Goal: Task Accomplishment & Management: Use online tool/utility

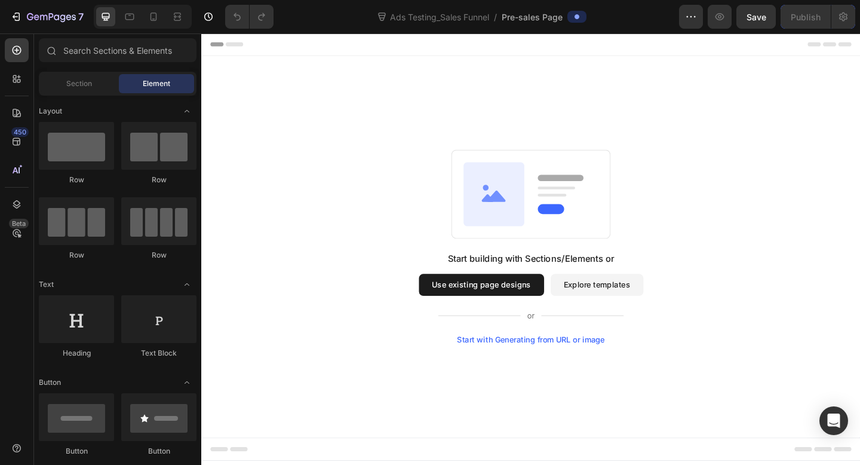
click at [527, 311] on button "Use existing page designs" at bounding box center [506, 307] width 136 height 24
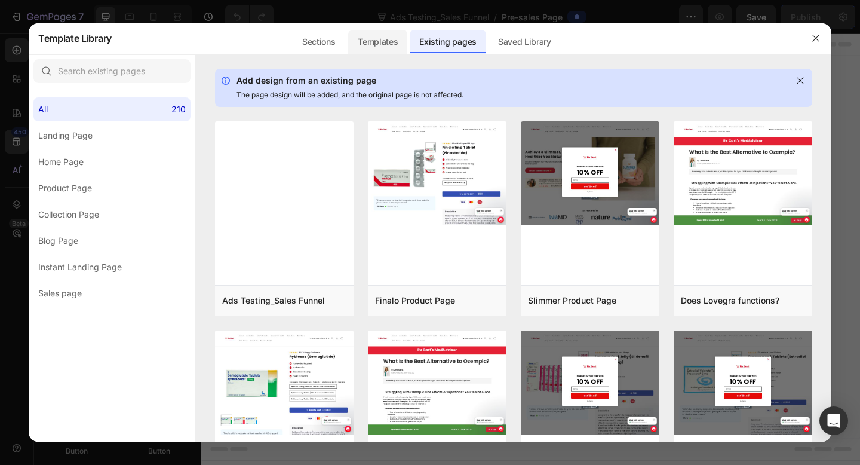
click at [373, 41] on div "Templates" at bounding box center [377, 42] width 59 height 24
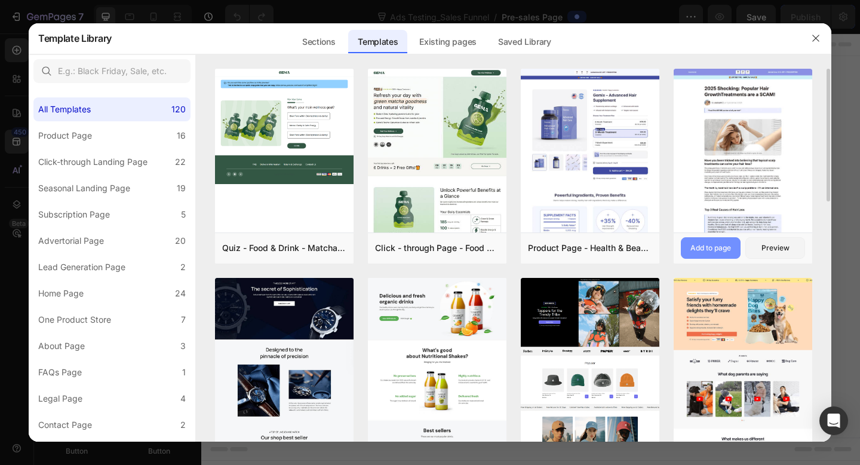
click at [712, 250] on div "Add to page" at bounding box center [710, 247] width 41 height 11
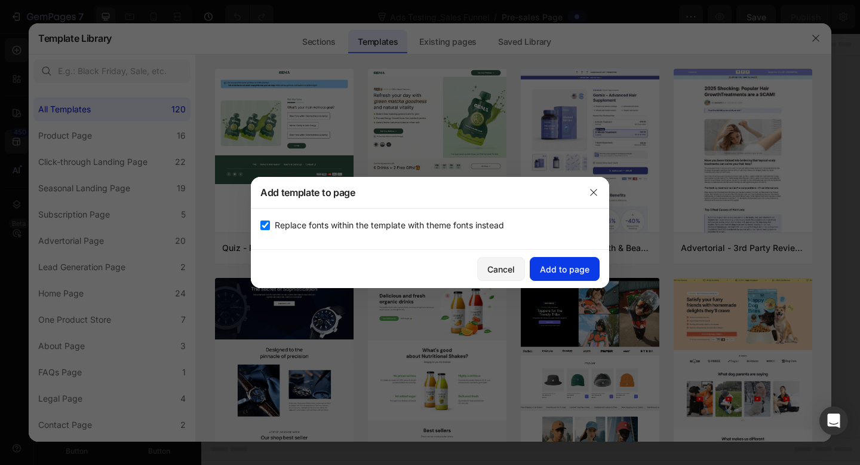
click at [578, 266] on div "Add to page" at bounding box center [565, 269] width 50 height 13
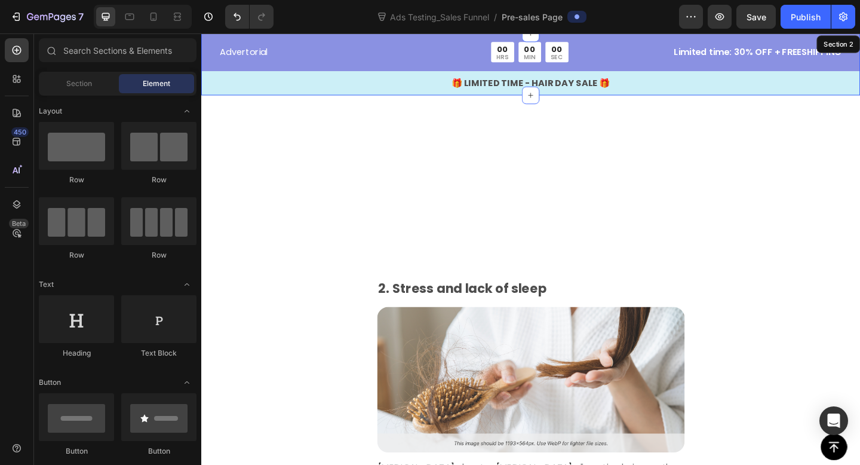
scroll to position [989, 0]
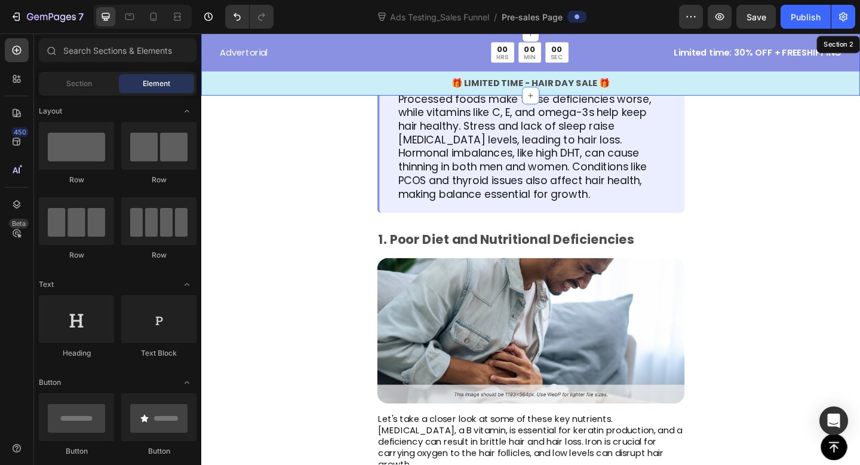
click at [557, 19] on span "Pre-sales Page" at bounding box center [532, 17] width 61 height 13
click at [582, 17] on span at bounding box center [577, 17] width 10 height 10
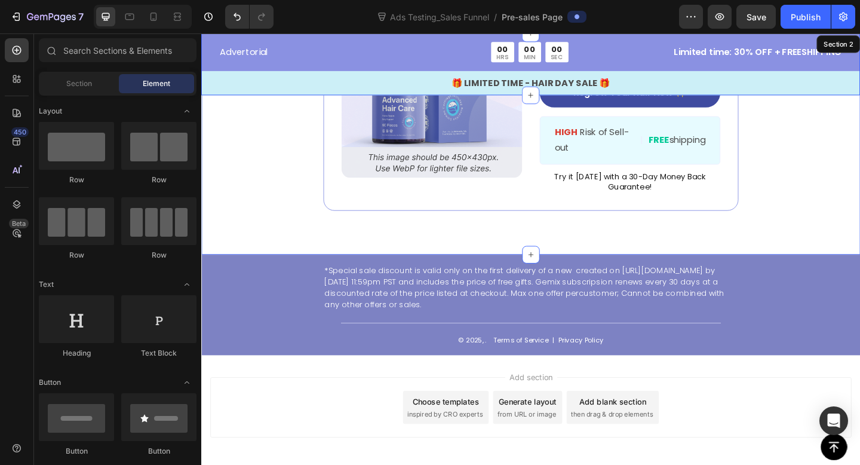
scroll to position [4784, 0]
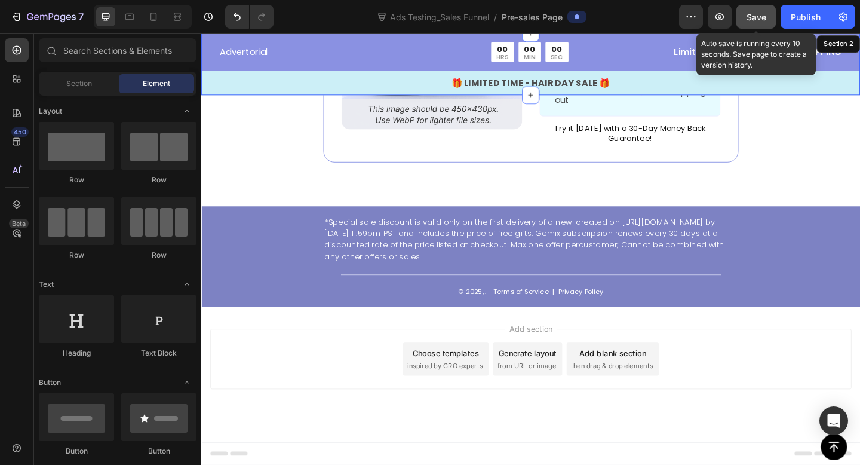
click at [760, 19] on span "Save" at bounding box center [756, 17] width 20 height 10
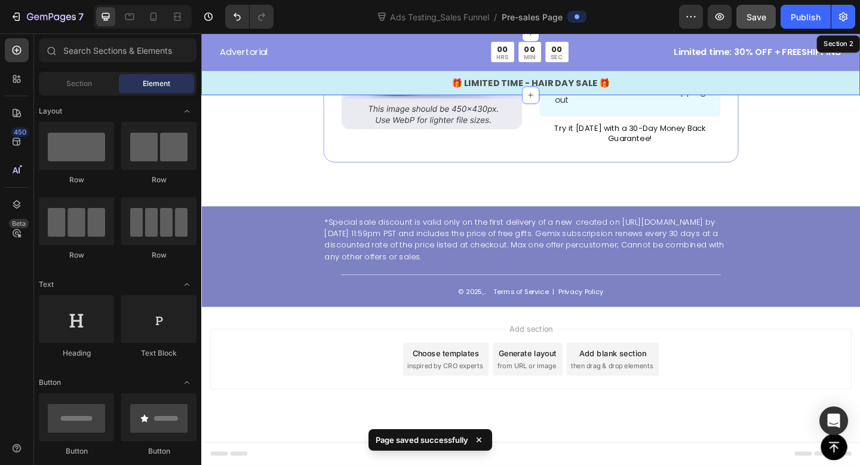
click at [555, 20] on span "Pre-sales Page" at bounding box center [532, 17] width 61 height 13
click at [580, 19] on span at bounding box center [577, 17] width 10 height 10
click at [447, 22] on span "Ads Testing_Sales Funnel" at bounding box center [440, 17] width 104 height 13
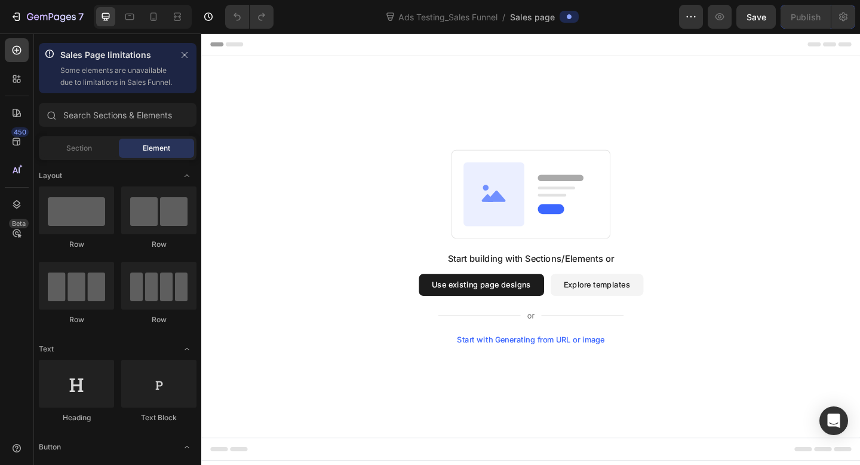
click at [503, 300] on button "Use existing page designs" at bounding box center [506, 307] width 136 height 24
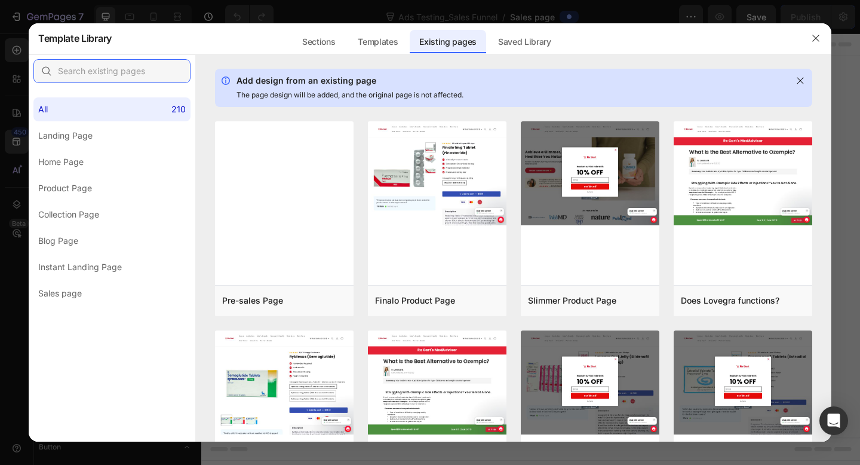
click at [99, 78] on input "text" at bounding box center [111, 71] width 157 height 24
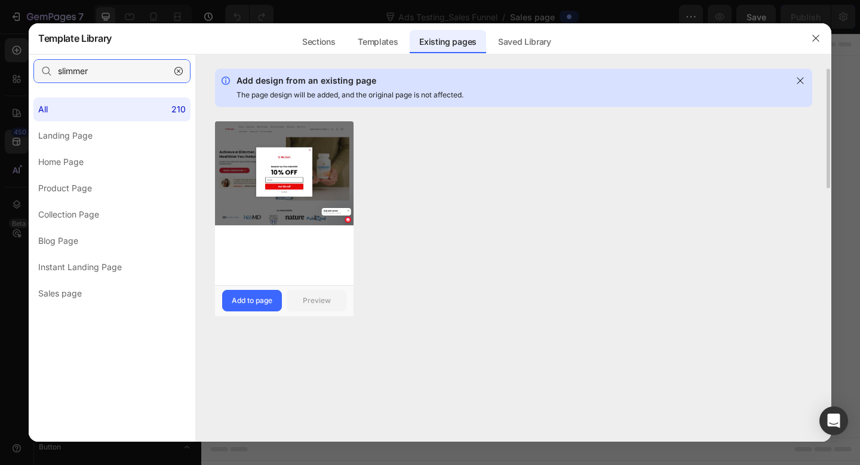
type input "slimmer"
click at [255, 288] on div "Slimmer Product Page Add to page Preview" at bounding box center [284, 300] width 139 height 31
click at [254, 299] on div "Add to page" at bounding box center [252, 300] width 41 height 11
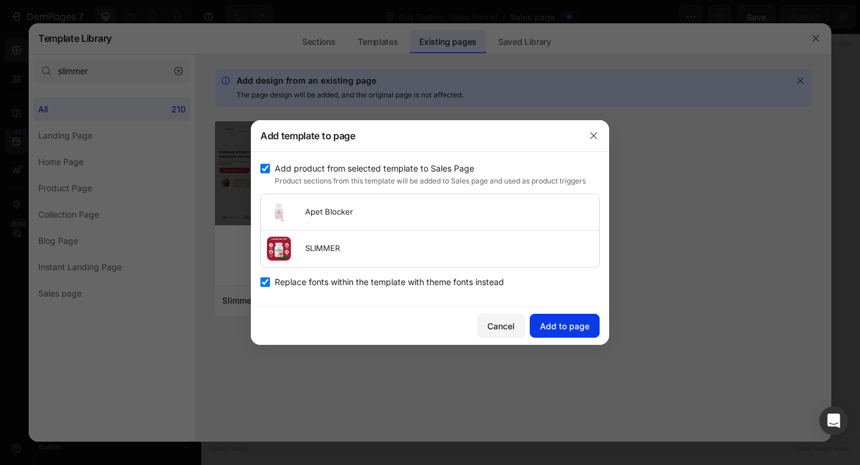
click at [554, 324] on div "Add to page" at bounding box center [565, 325] width 50 height 13
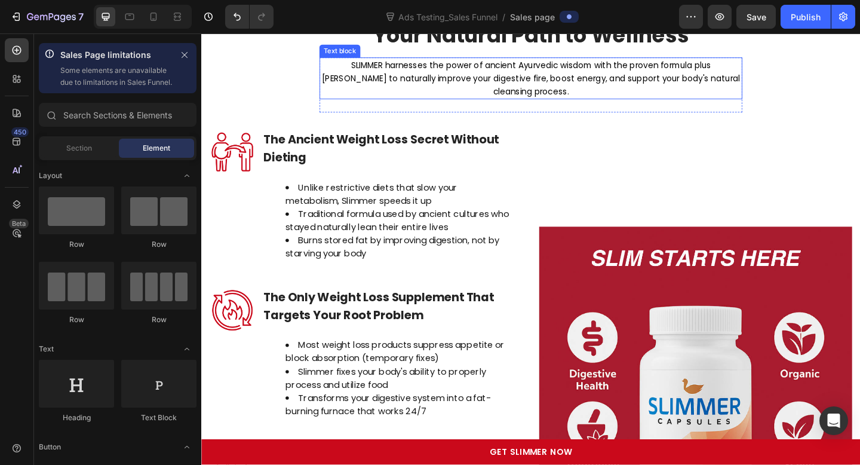
scroll to position [1731, 0]
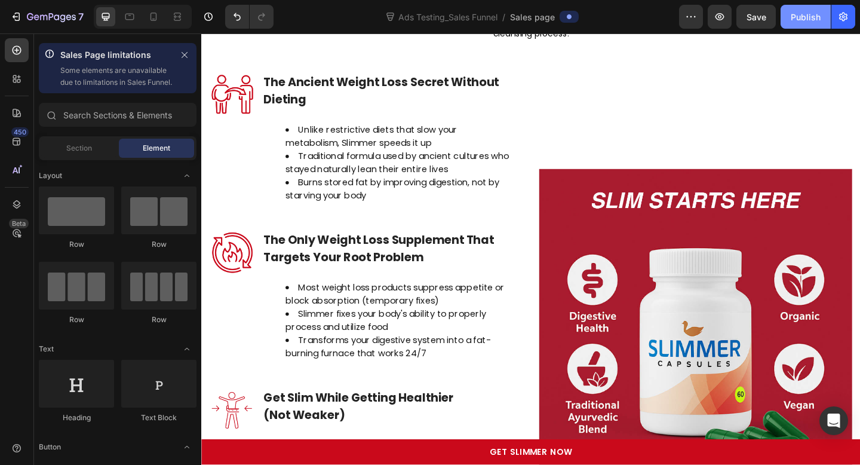
click at [792, 9] on button "Publish" at bounding box center [805, 17] width 50 height 24
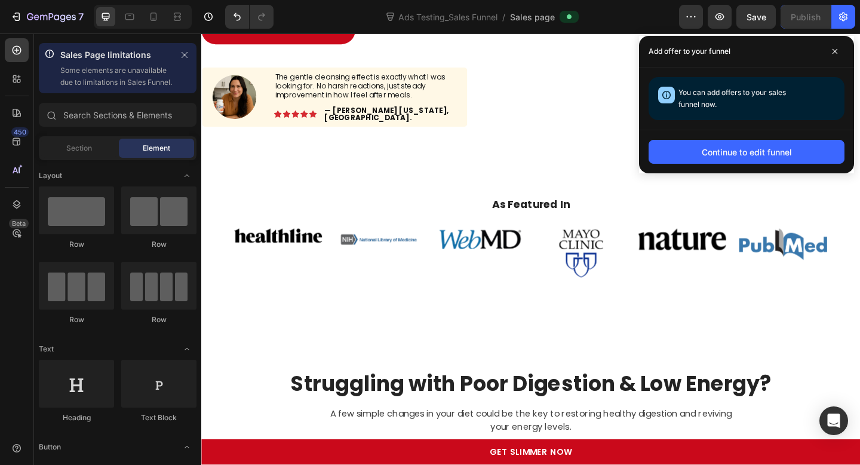
scroll to position [0, 0]
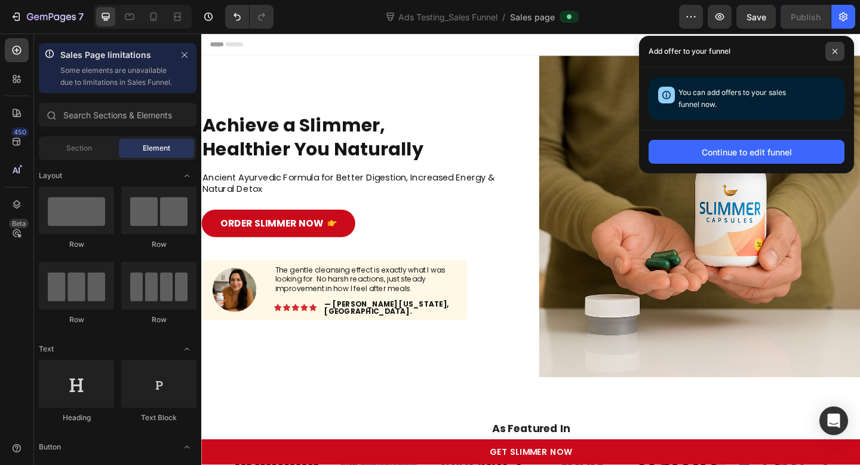
click at [839, 52] on span at bounding box center [834, 51] width 19 height 19
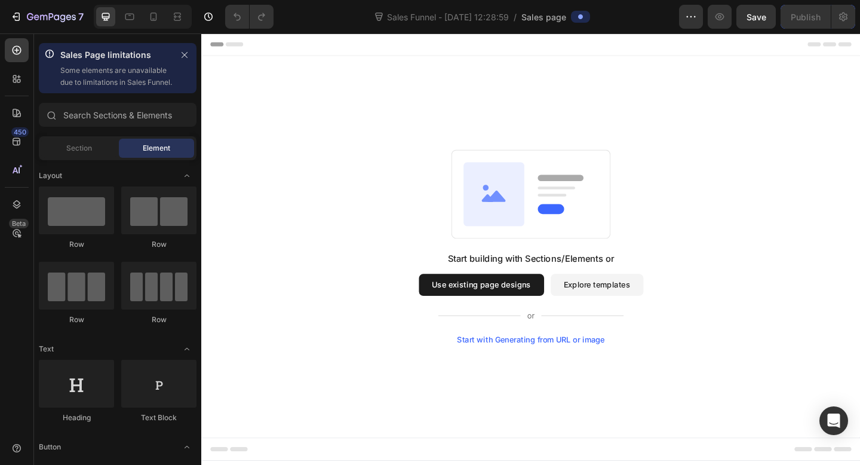
click at [514, 308] on button "Use existing page designs" at bounding box center [506, 307] width 136 height 24
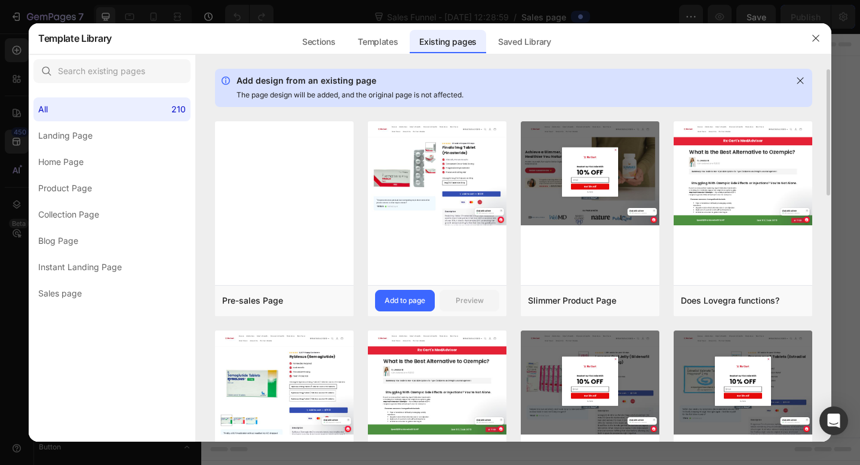
scroll to position [100, 0]
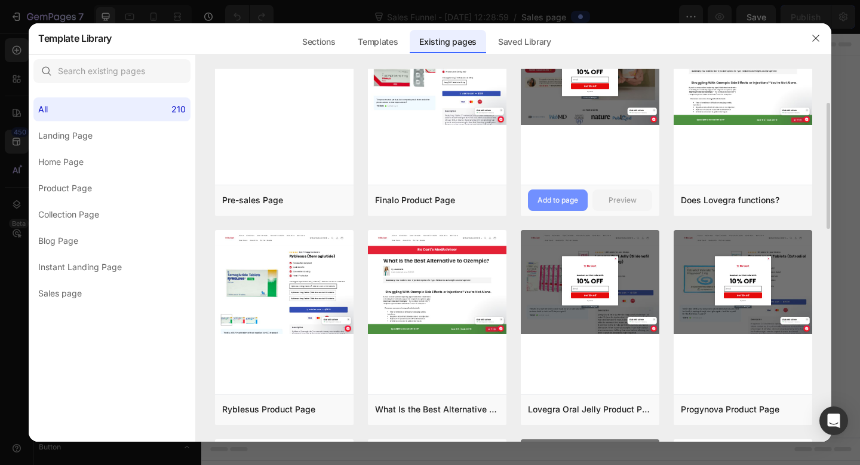
click at [539, 192] on button "Add to page" at bounding box center [558, 199] width 60 height 21
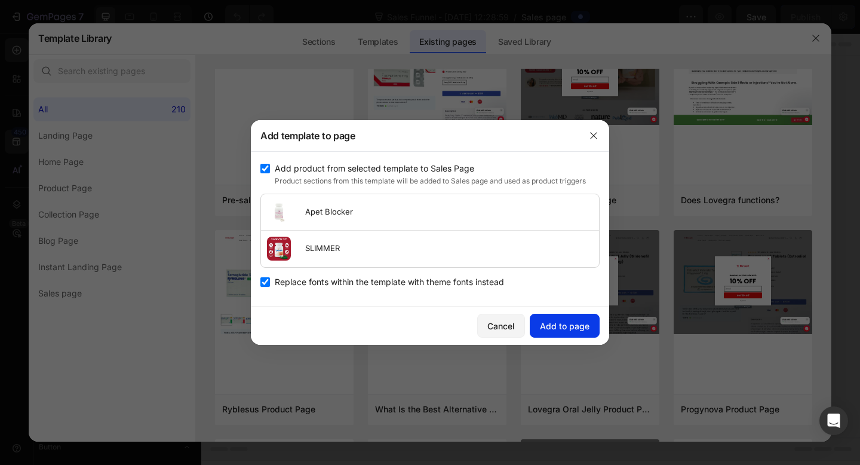
click at [586, 336] on button "Add to page" at bounding box center [565, 325] width 70 height 24
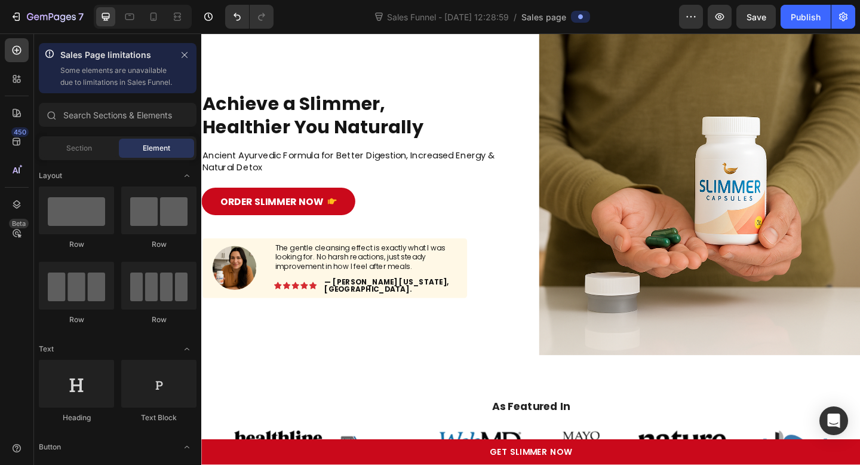
scroll to position [24, 0]
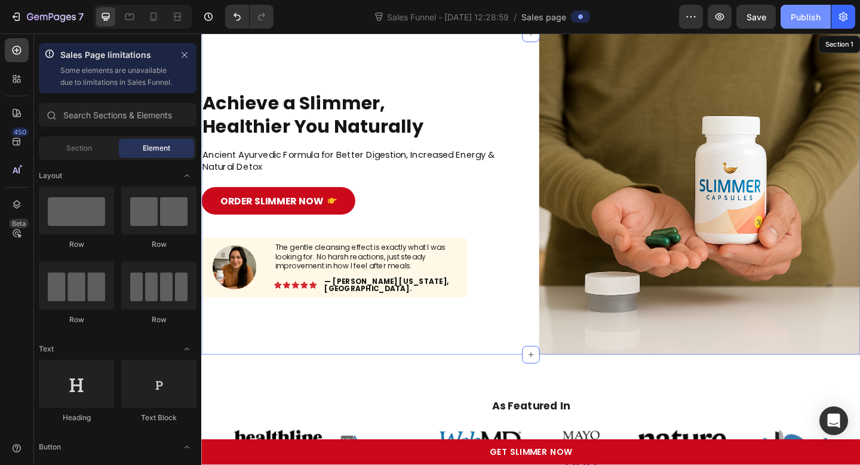
click at [792, 20] on div "Publish" at bounding box center [806, 17] width 30 height 13
